Goal: Register for event/course

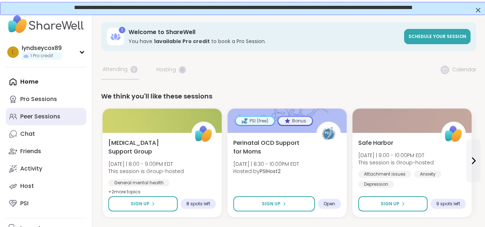
click at [28, 113] on div "Peer Sessions" at bounding box center [40, 116] width 40 height 8
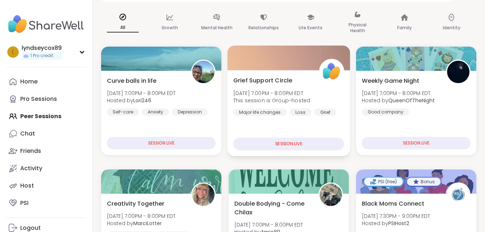
scroll to position [173, 0]
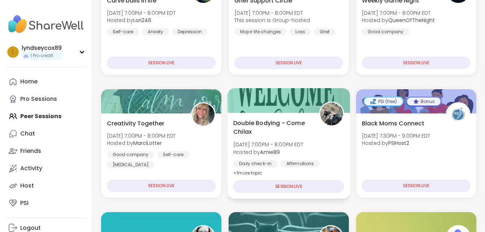
click at [286, 183] on div "SESSION LIVE" at bounding box center [288, 186] width 111 height 13
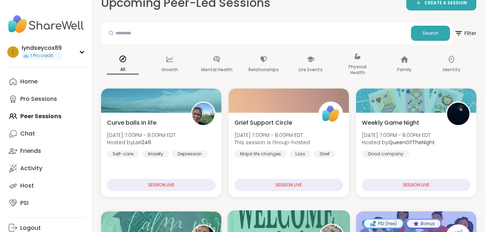
scroll to position [0, 0]
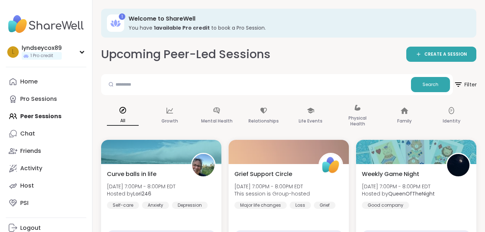
click at [467, 82] on span "Filter" at bounding box center [465, 85] width 23 height 18
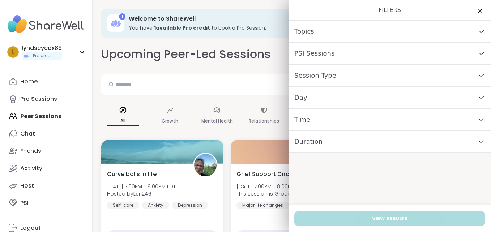
click at [432, 100] on div "Day" at bounding box center [389, 98] width 202 height 22
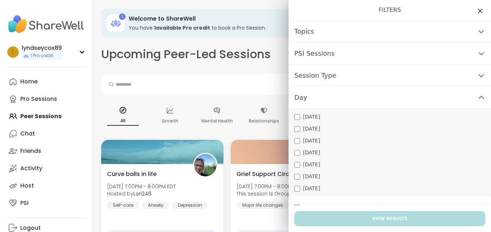
click at [315, 142] on span "Wednesday" at bounding box center [311, 141] width 17 height 8
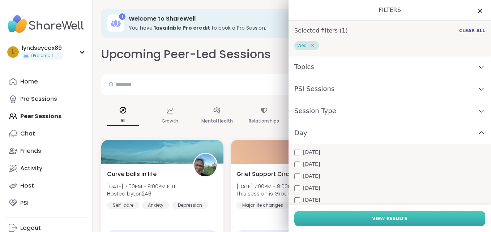
click at [360, 219] on button "View Results" at bounding box center [389, 218] width 191 height 15
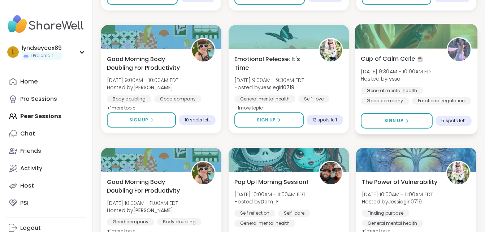
scroll to position [390, 0]
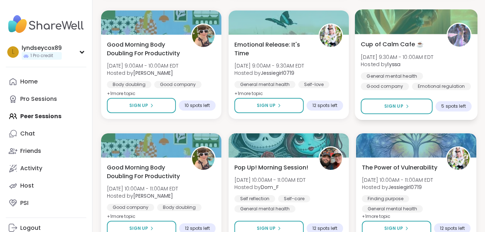
click at [422, 59] on span "Wed, Sep 10 | 9:30AM - 10:00AM EDT" at bounding box center [397, 56] width 73 height 7
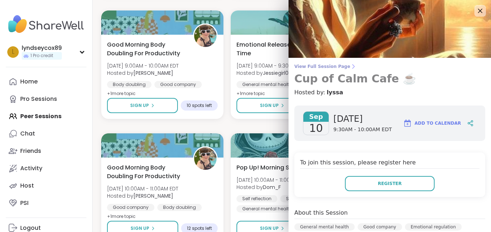
click at [354, 78] on h3 "Cup of Calm Cafe ☕️" at bounding box center [389, 78] width 191 height 13
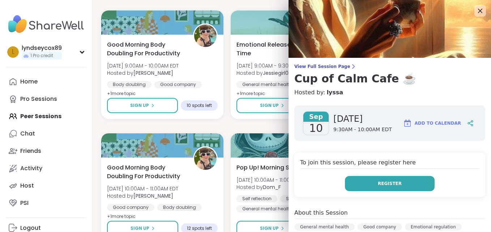
click at [366, 183] on button "Register" at bounding box center [390, 183] width 90 height 15
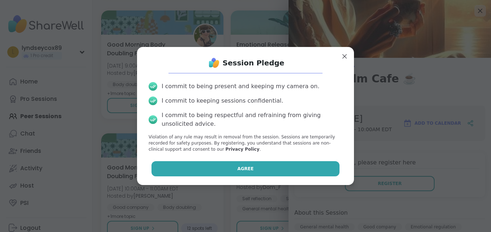
click at [304, 166] on button "Agree" at bounding box center [245, 168] width 188 height 15
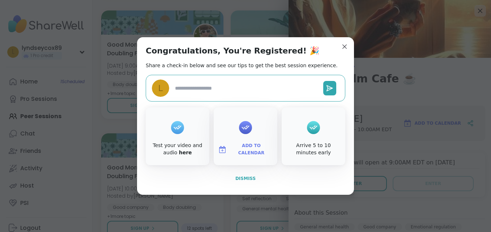
click at [242, 178] on span "Dismiss" at bounding box center [245, 178] width 20 height 5
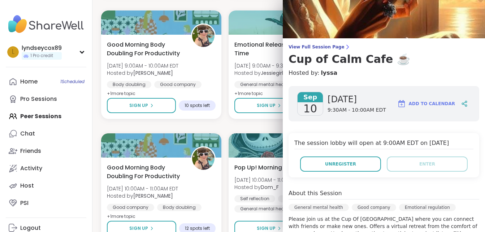
scroll to position [21, 0]
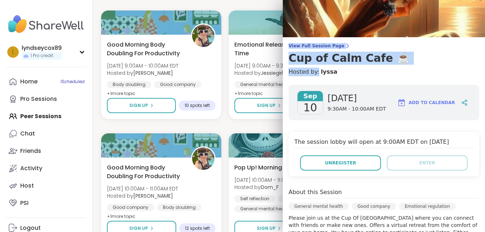
click at [473, 33] on div "View Full Session Page Cup of Calm Cafe ☕️ Hosted by: lyssa Sep 10 Wednesday 9:…" at bounding box center [384, 204] width 202 height 450
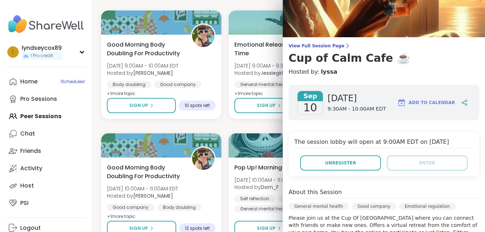
drag, startPoint x: 473, startPoint y: 33, endPoint x: 423, endPoint y: 76, distance: 66.4
click at [423, 76] on div "View Full Session Page Cup of Calm Cafe ☕️ Hosted by: lyssa Sep 10 Wednesday 9:…" at bounding box center [384, 204] width 202 height 450
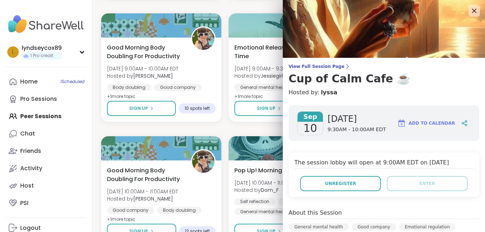
scroll to position [376, 0]
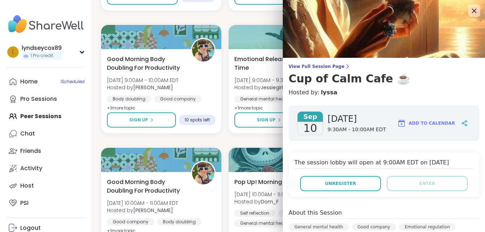
click at [472, 10] on icon at bounding box center [474, 11] width 5 height 5
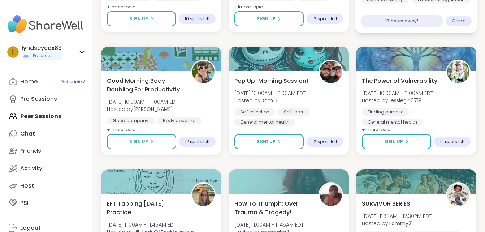
scroll to position [491, 0]
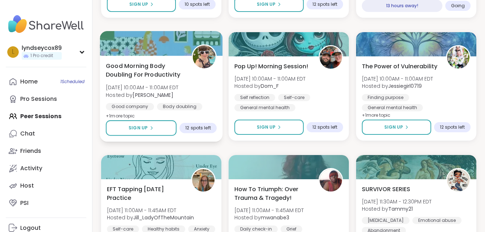
click at [166, 72] on span "Good Morning Body Doubling For Productivity" at bounding box center [145, 70] width 78 height 18
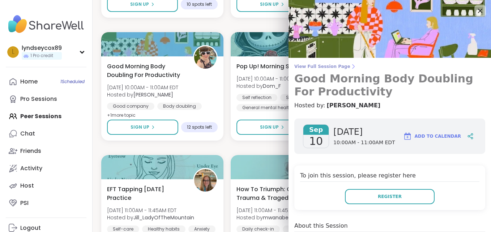
click at [378, 78] on h3 "Good Morning Body Doubling For Productivity" at bounding box center [389, 85] width 191 height 26
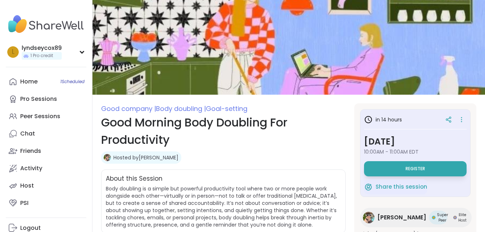
click at [212, 213] on span "Body doubling is a simple but powerful productivity tool where two or more peop…" at bounding box center [221, 206] width 231 height 43
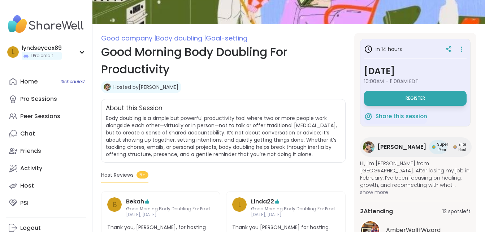
scroll to position [72, 0]
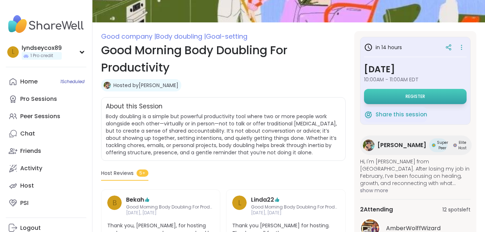
click at [397, 98] on button "Register" at bounding box center [415, 96] width 103 height 15
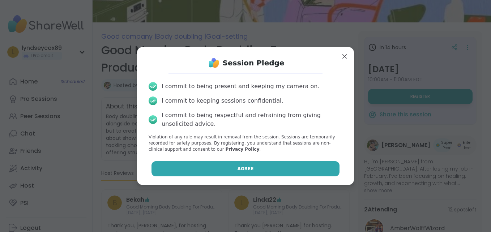
click at [223, 168] on button "Agree" at bounding box center [245, 168] width 188 height 15
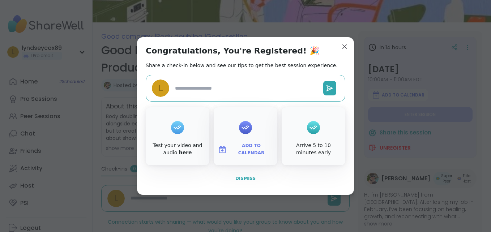
click at [239, 181] on span "Dismiss" at bounding box center [245, 178] width 20 height 7
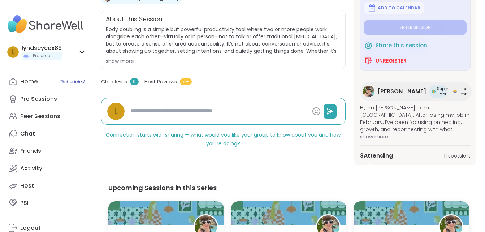
scroll to position [173, 0]
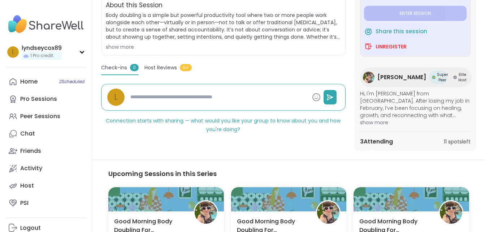
click at [384, 108] on span "Hi, I'm Adrienne from Canada. After losing my job in February, I’ve been focusi…" at bounding box center [415, 104] width 111 height 29
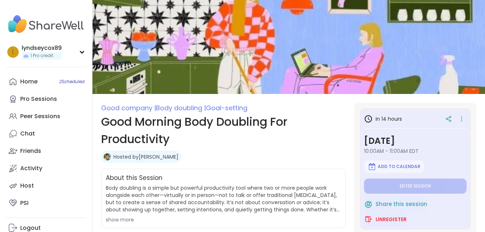
scroll to position [0, 0]
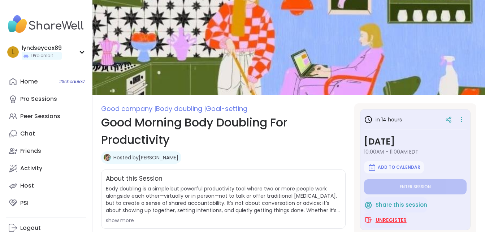
click at [399, 219] on span "Unregister" at bounding box center [391, 219] width 31 height 7
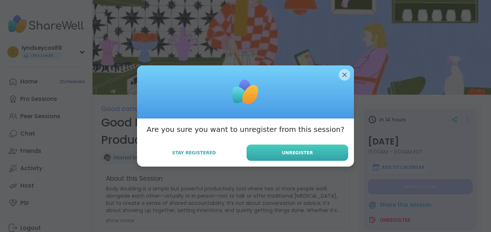
click at [265, 154] on button "Unregister" at bounding box center [297, 153] width 102 height 16
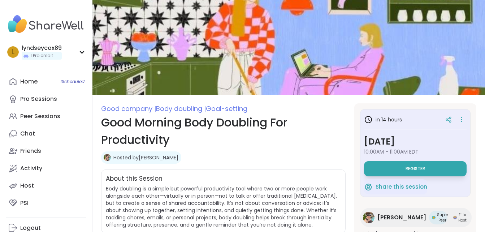
scroll to position [2, 0]
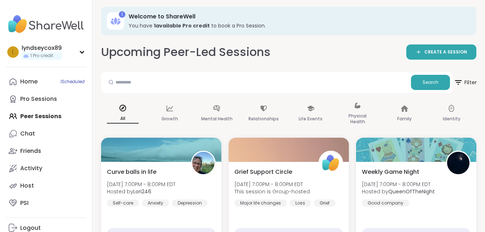
click at [470, 79] on span "Filter" at bounding box center [465, 82] width 23 height 18
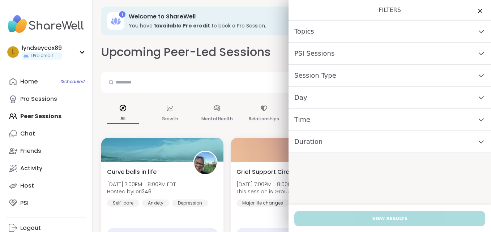
click at [366, 102] on div "Day" at bounding box center [389, 98] width 202 height 22
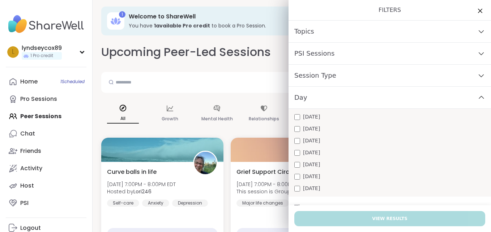
click at [328, 141] on div "Wednesday" at bounding box center [389, 141] width 191 height 8
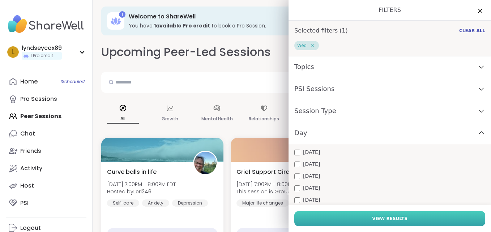
click at [356, 218] on button "View Results" at bounding box center [389, 218] width 191 height 15
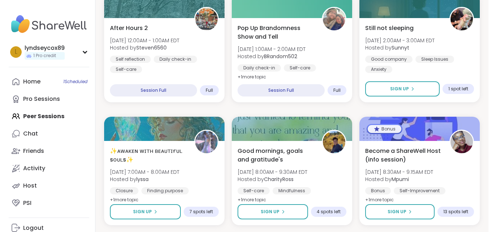
scroll to position [176, 0]
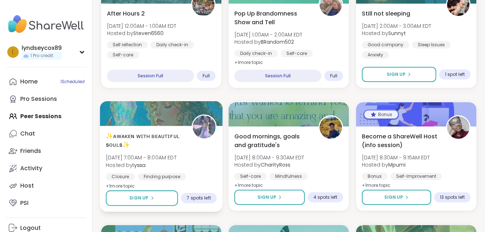
click at [146, 139] on span "✨ᴀᴡᴀᴋᴇɴ ᴡɪᴛʜ ʙᴇᴀᴜᴛɪғᴜʟ sᴏᴜʟs✨" at bounding box center [145, 141] width 78 height 18
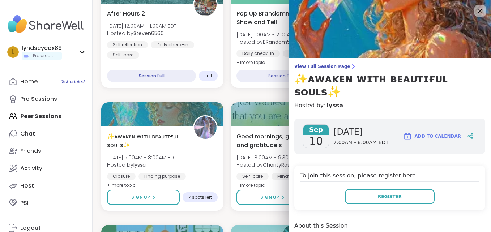
click at [356, 134] on div "Wednesday 7:00AM - 8:00AM EDT" at bounding box center [360, 136] width 55 height 24
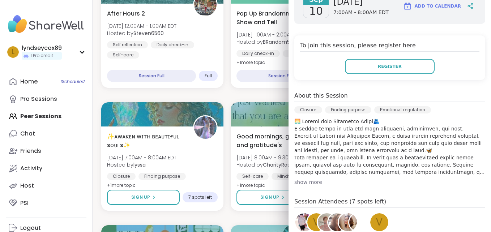
scroll to position [145, 0]
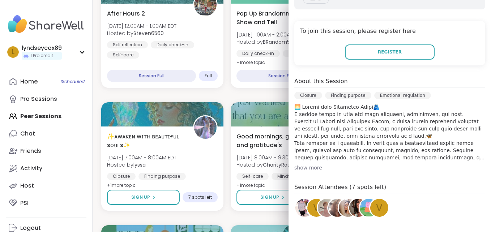
click at [296, 164] on div "show more" at bounding box center [389, 167] width 191 height 7
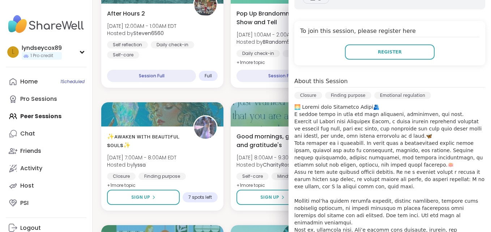
click at [393, 171] on p at bounding box center [389, 171] width 191 height 137
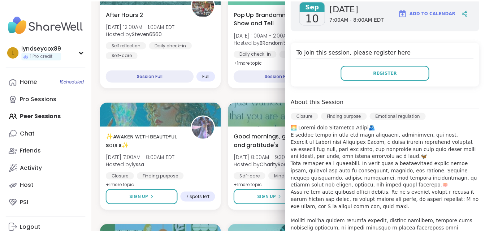
scroll to position [72, 0]
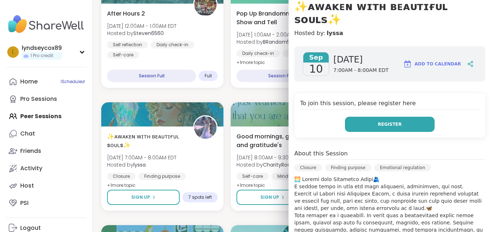
click at [398, 117] on button "Register" at bounding box center [390, 124] width 90 height 15
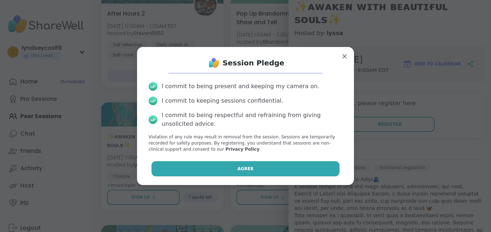
click at [276, 167] on button "Agree" at bounding box center [245, 168] width 188 height 15
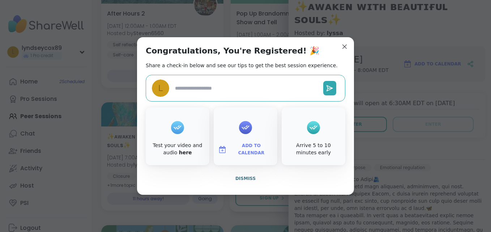
click at [250, 180] on span "Dismiss" at bounding box center [245, 178] width 20 height 7
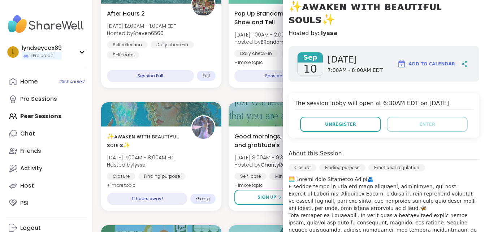
click at [40, 117] on div "Home 2 Scheduled Pro Sessions Peer Sessions Chat Friends Activity Host PSI" at bounding box center [46, 142] width 81 height 139
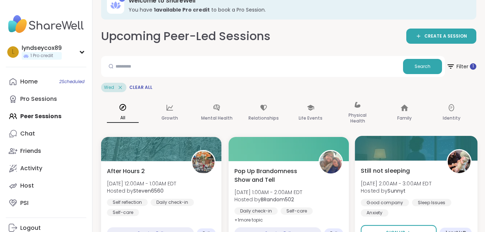
scroll to position [0, 0]
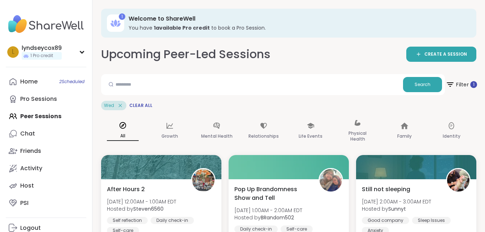
click at [457, 82] on span "Filter 1" at bounding box center [461, 85] width 31 height 18
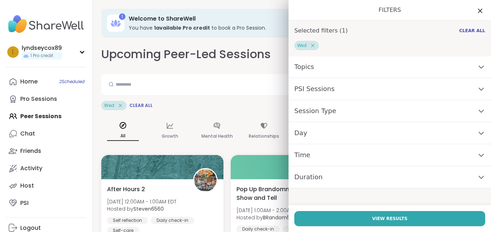
click at [339, 131] on div "Day" at bounding box center [389, 133] width 202 height 22
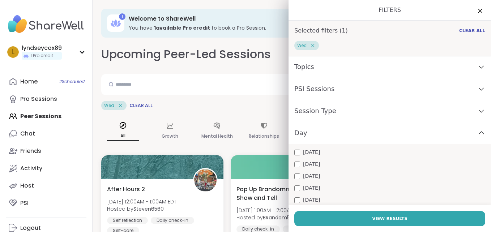
click at [308, 177] on span "Wednesday" at bounding box center [311, 176] width 17 height 8
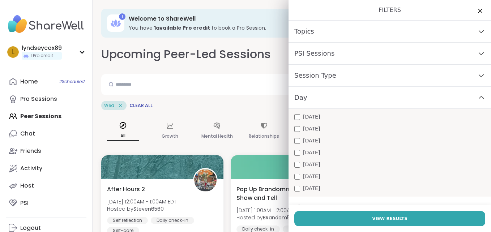
click at [303, 151] on span "Thursday" at bounding box center [311, 153] width 17 height 8
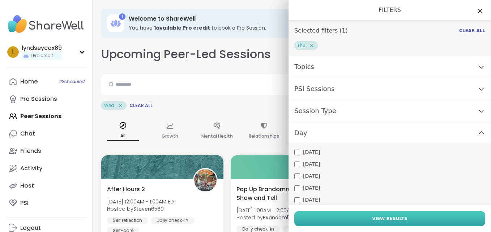
click at [341, 217] on button "View Results" at bounding box center [389, 218] width 191 height 15
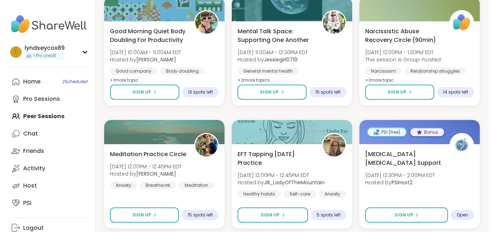
scroll to position [405, 0]
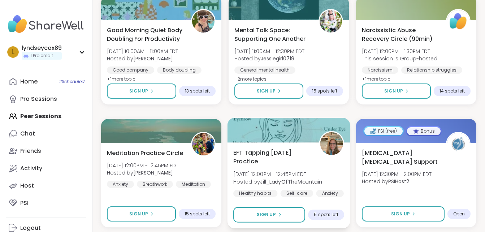
click at [289, 149] on span "EFT Tapping Thursday Practice" at bounding box center [272, 157] width 78 height 18
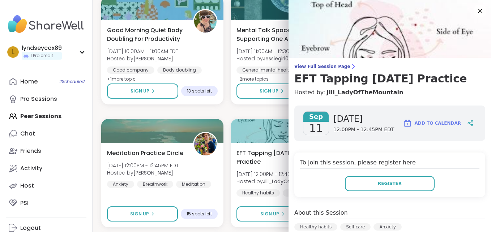
click at [305, 186] on div "Register" at bounding box center [389, 183] width 179 height 15
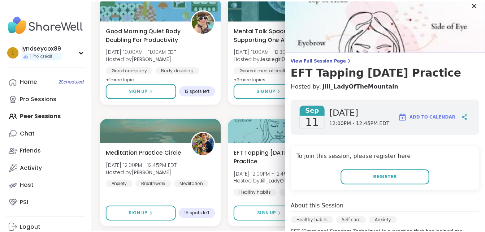
scroll to position [0, 0]
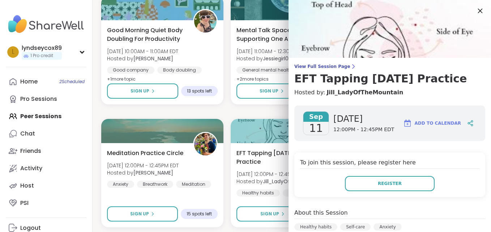
click at [478, 12] on icon at bounding box center [480, 11] width 5 height 5
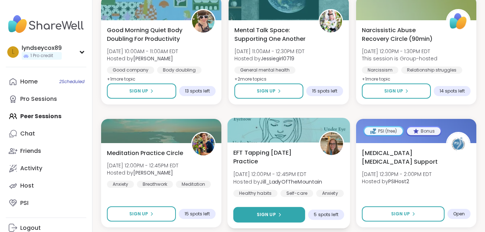
click at [285, 215] on button "Sign Up" at bounding box center [269, 215] width 72 height 16
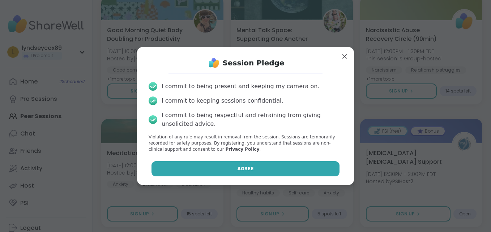
click at [284, 167] on button "Agree" at bounding box center [245, 168] width 188 height 15
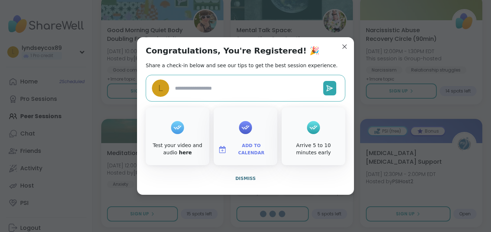
type textarea "*"
click at [249, 177] on span "Dismiss" at bounding box center [245, 178] width 20 height 5
